Goal: Task Accomplishment & Management: Manage account settings

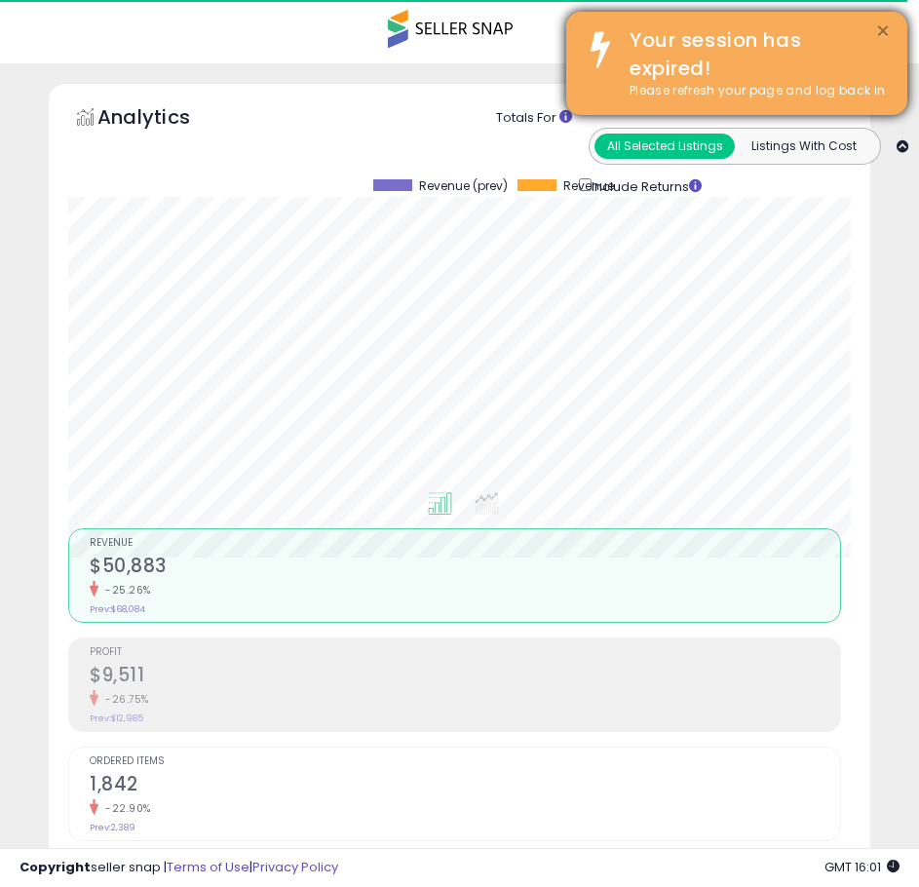
click at [888, 28] on button "×" at bounding box center [883, 31] width 16 height 24
